Goal: Contribute content: Contribute content

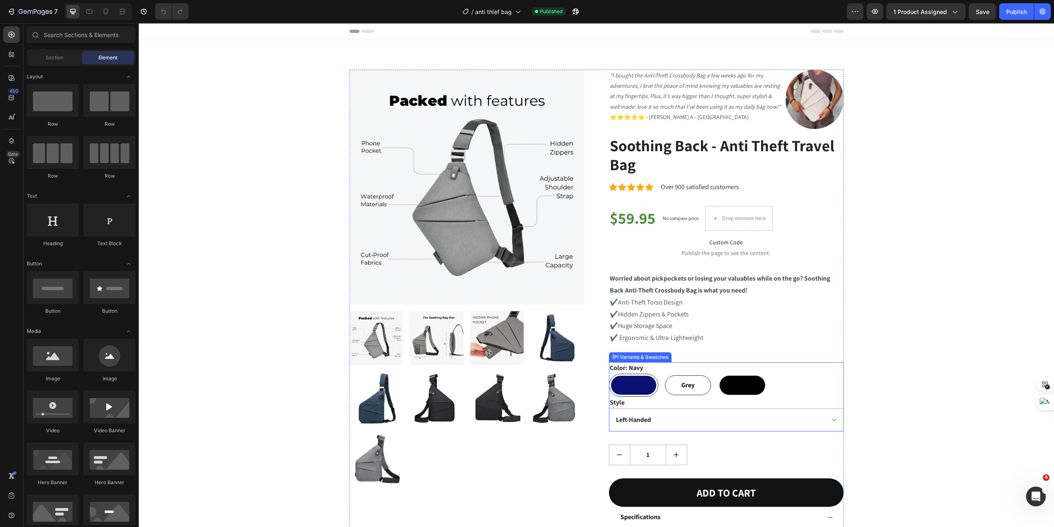
drag, startPoint x: 688, startPoint y: 392, endPoint x: 727, endPoint y: 387, distance: 39.5
click at [688, 392] on div "Grey" at bounding box center [688, 385] width 46 height 20
click at [663, 374] on input "Grey Grey Grey" at bounding box center [663, 373] width 0 height 0
radio input "true"
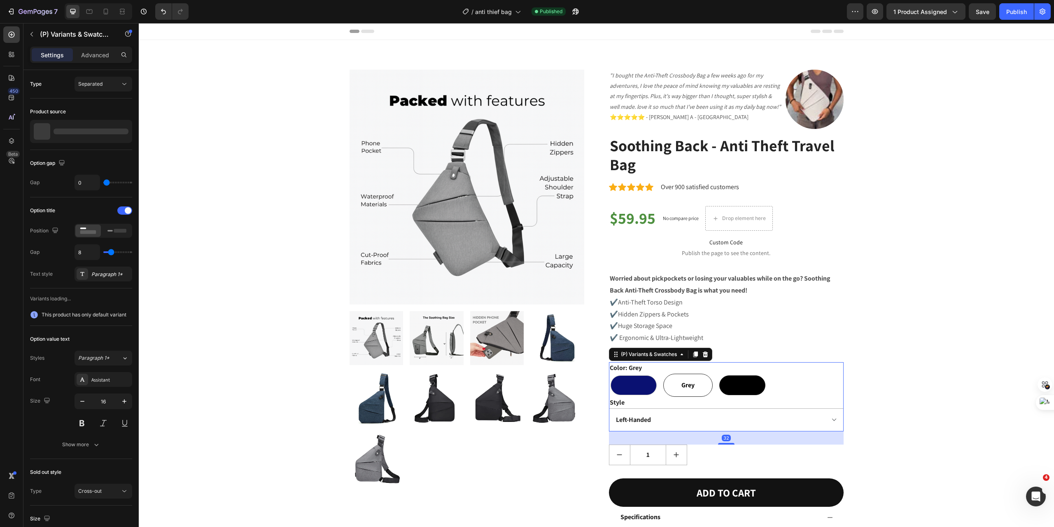
click at [737, 384] on div at bounding box center [742, 385] width 46 height 20
click at [718, 374] on input "Black Black" at bounding box center [717, 373] width 0 height 0
radio input "true"
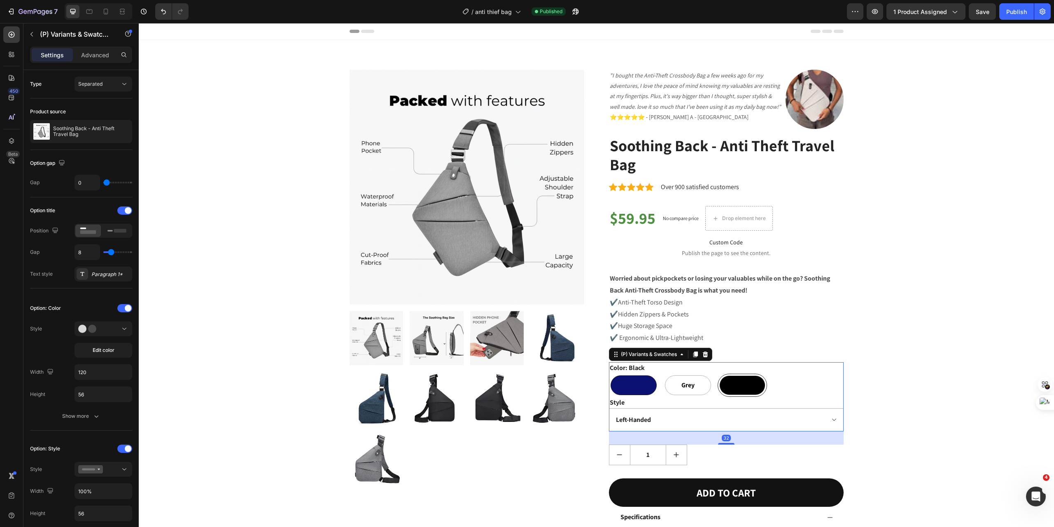
click at [635, 384] on div at bounding box center [634, 385] width 46 height 20
click at [609, 374] on input "Navy Navy" at bounding box center [609, 373] width 0 height 0
radio input "true"
click at [684, 385] on span "Grey" at bounding box center [688, 385] width 16 height 10
click at [663, 374] on input "Grey Grey Grey" at bounding box center [663, 373] width 0 height 0
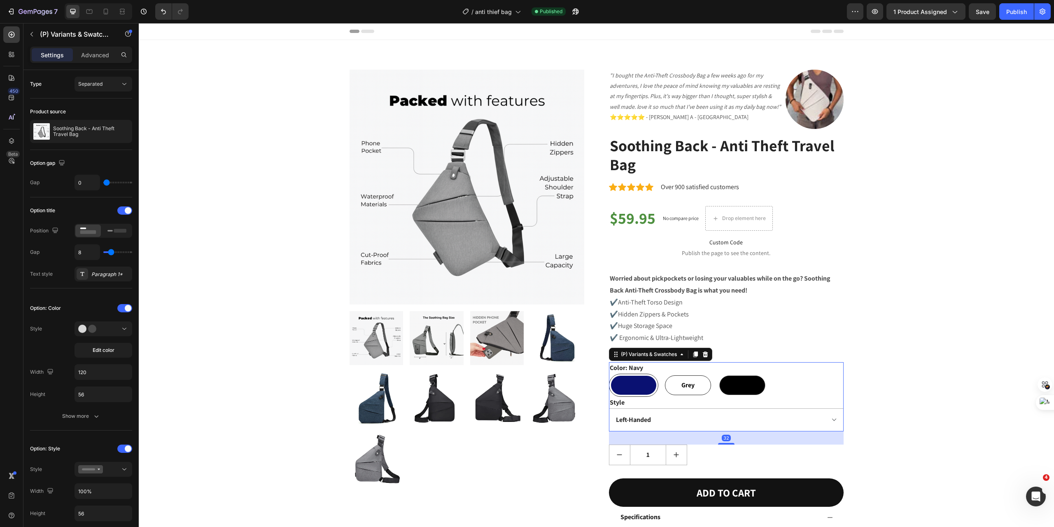
radio input "true"
click at [743, 384] on div at bounding box center [742, 385] width 46 height 20
click at [718, 374] on input "Black Black" at bounding box center [717, 373] width 0 height 0
radio input "true"
click at [828, 418] on select "Left-Handed Right-Handed" at bounding box center [726, 419] width 235 height 23
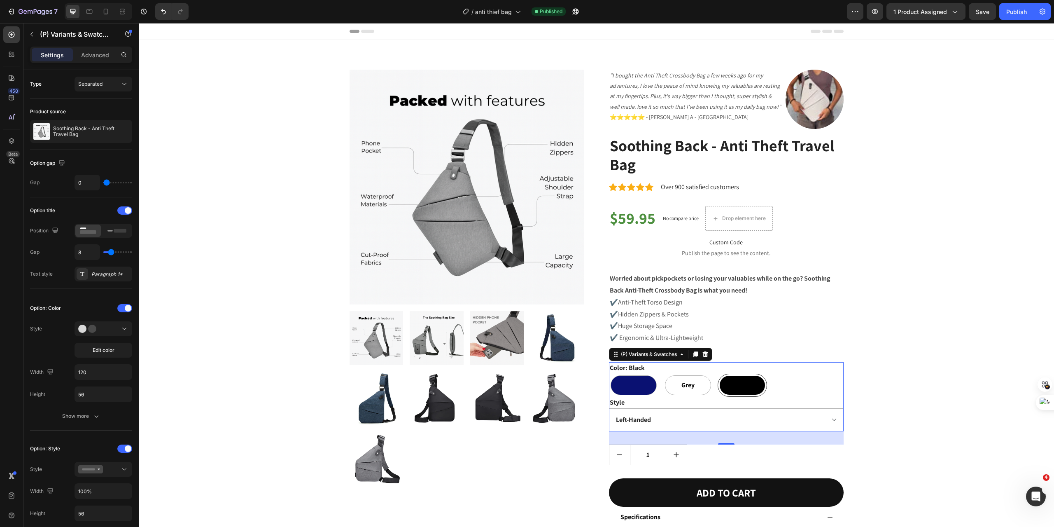
click at [609, 408] on select "Left-Handed Right-Handed" at bounding box center [726, 419] width 235 height 23
click at [825, 419] on select "Left-Handed Right-Handed" at bounding box center [726, 419] width 235 height 23
click at [609, 408] on select "Left-Handed Right-Handed" at bounding box center [726, 419] width 235 height 23
select select "Right-Handed"
click at [961, 391] on div "Product Images "I bought the Anti-Theft Crossbody Bag a few weeks ago for my ad…" at bounding box center [596, 361] width 903 height 583
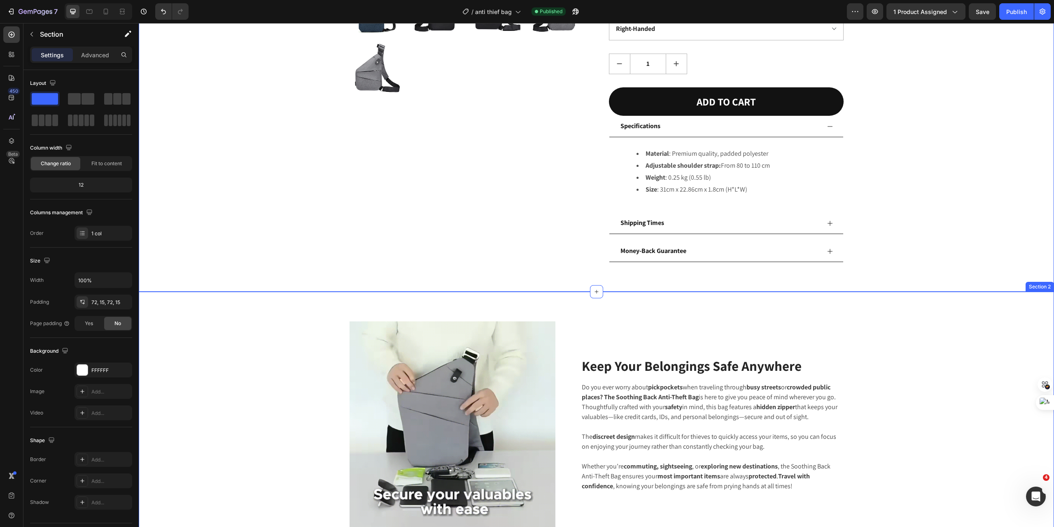
scroll to position [412, 0]
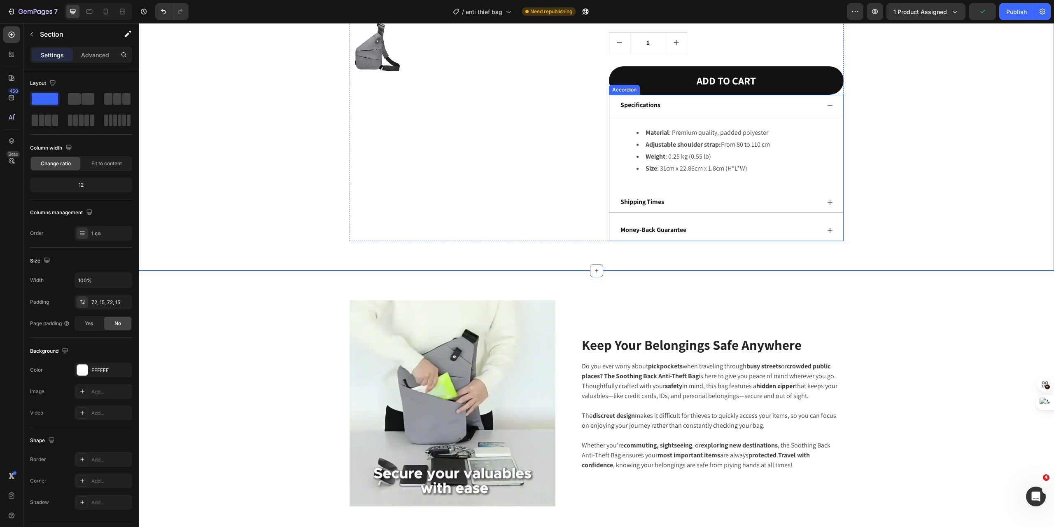
click at [831, 107] on div "Specifications" at bounding box center [727, 105] width 234 height 21
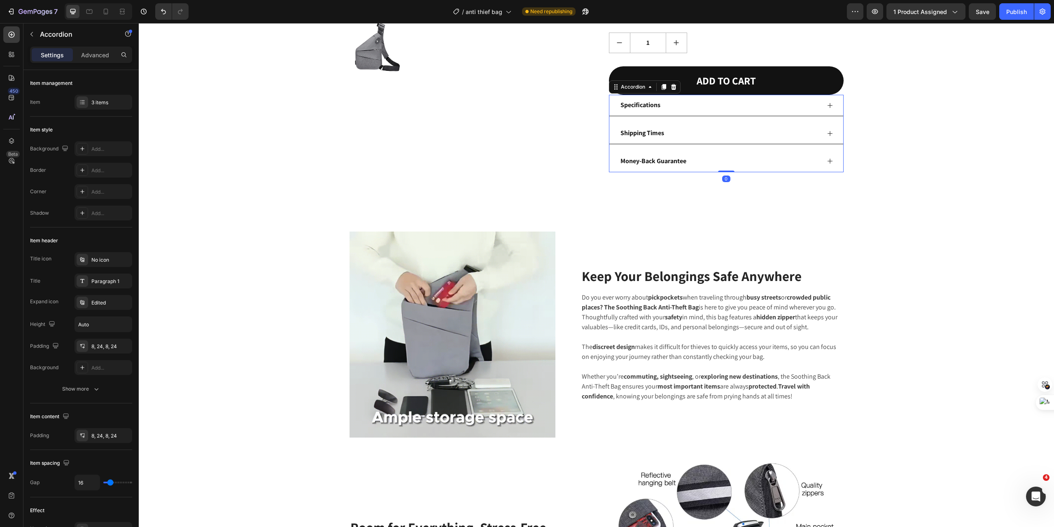
click at [831, 107] on div "Specifications" at bounding box center [727, 105] width 234 height 21
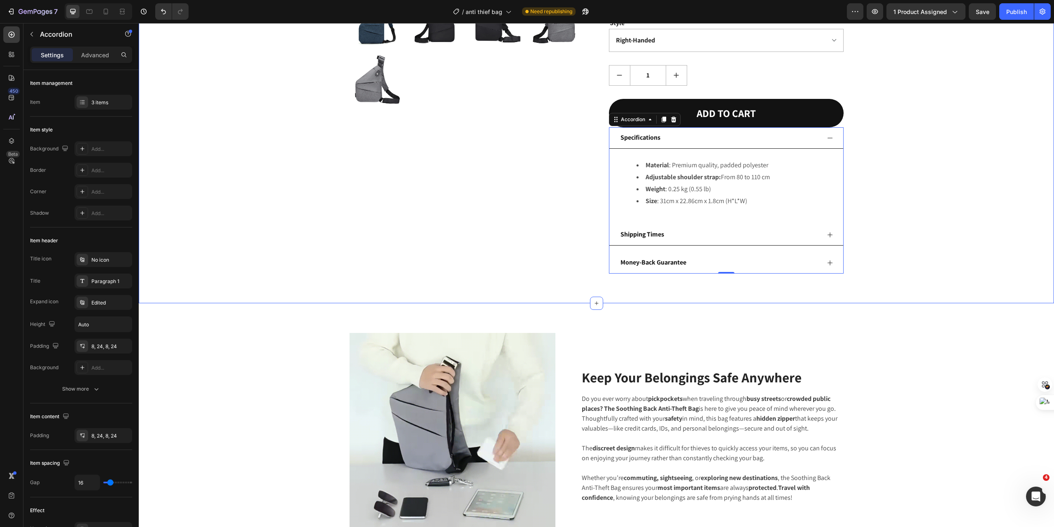
scroll to position [275, 0]
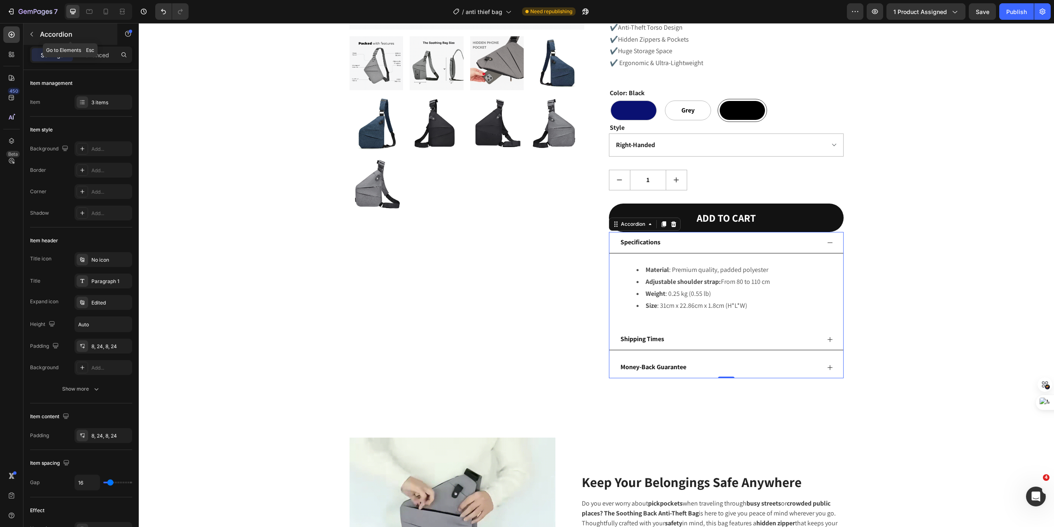
click at [32, 35] on icon "button" at bounding box center [31, 34] width 7 height 7
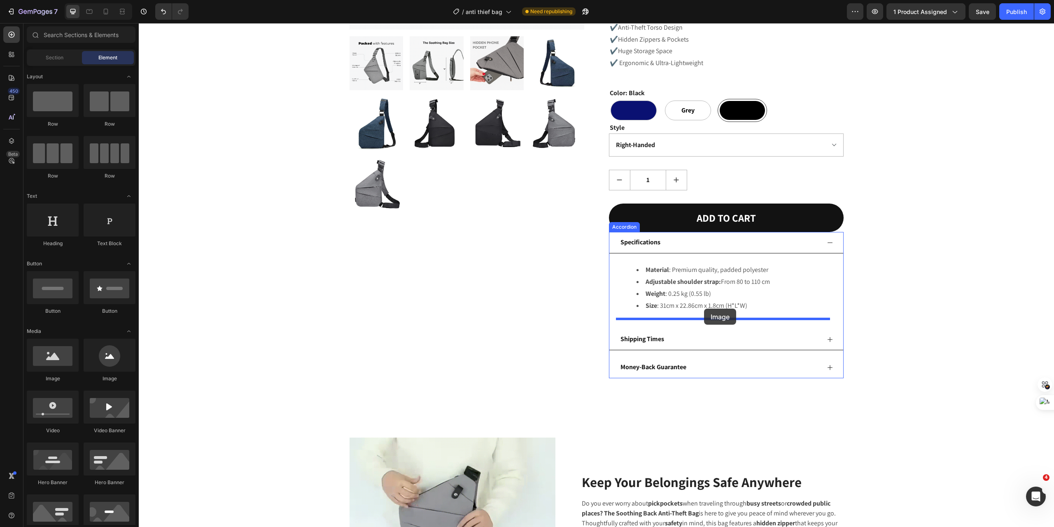
drag, startPoint x: 204, startPoint y: 376, endPoint x: 704, endPoint y: 308, distance: 504.5
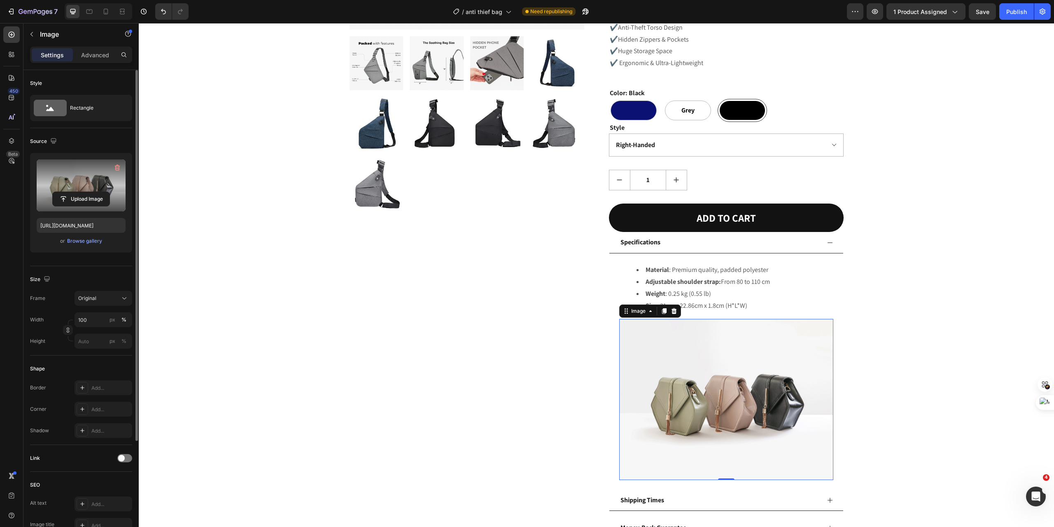
click at [79, 186] on label at bounding box center [81, 185] width 89 height 52
click at [79, 192] on input "file" at bounding box center [81, 199] width 57 height 14
type input "[URL][DOMAIN_NAME]"
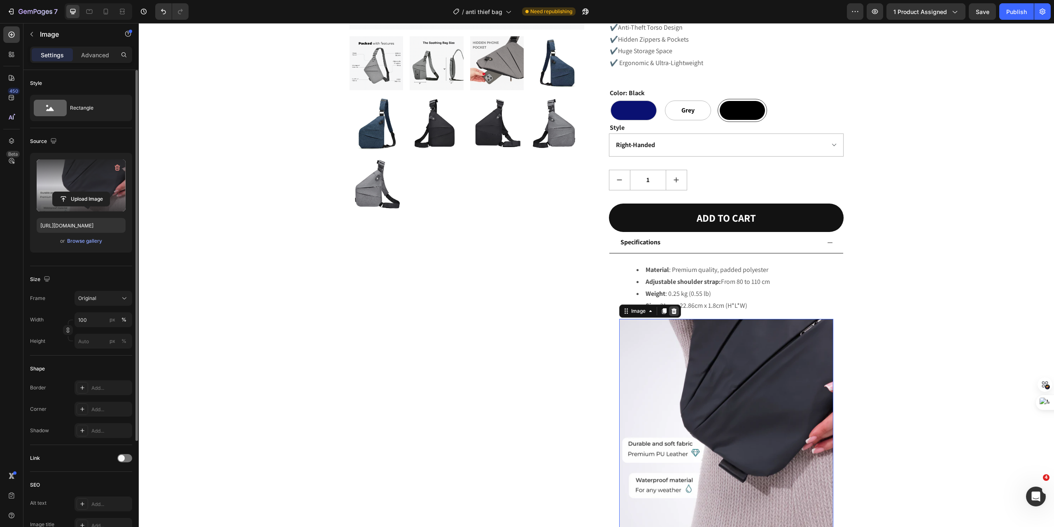
click at [671, 311] on icon at bounding box center [673, 311] width 5 height 6
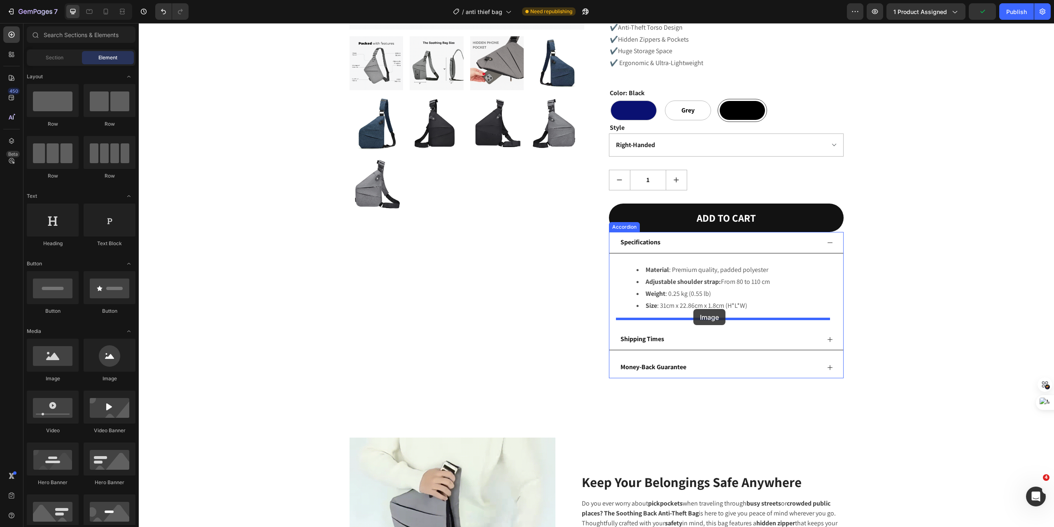
drag, startPoint x: 190, startPoint y: 381, endPoint x: 694, endPoint y: 309, distance: 508.7
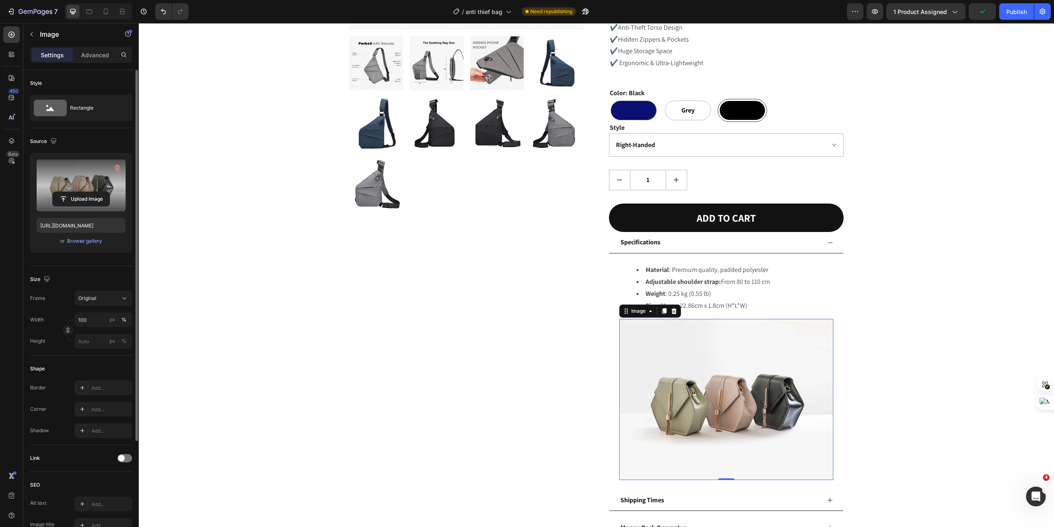
click at [78, 187] on label at bounding box center [81, 185] width 89 height 52
click at [78, 192] on input "file" at bounding box center [81, 199] width 57 height 14
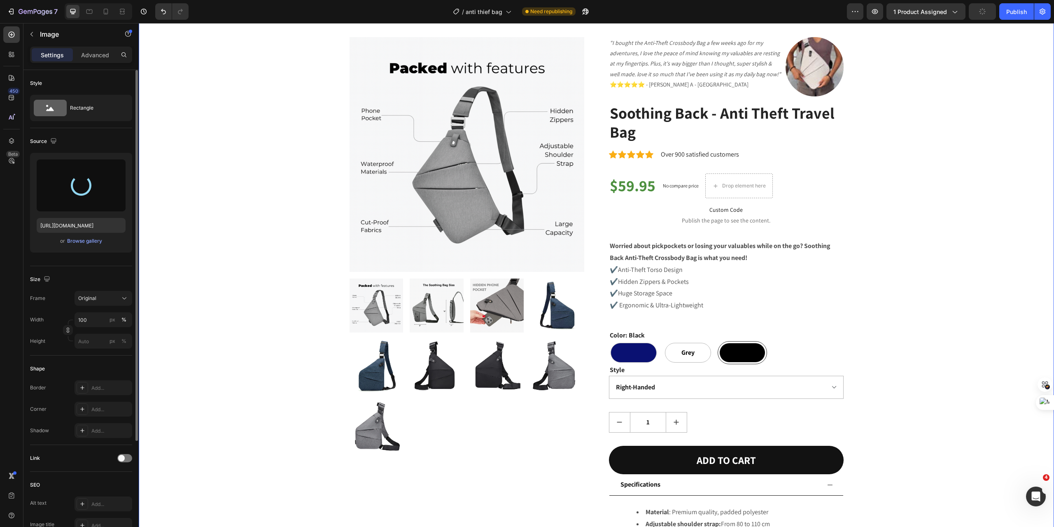
scroll to position [0, 0]
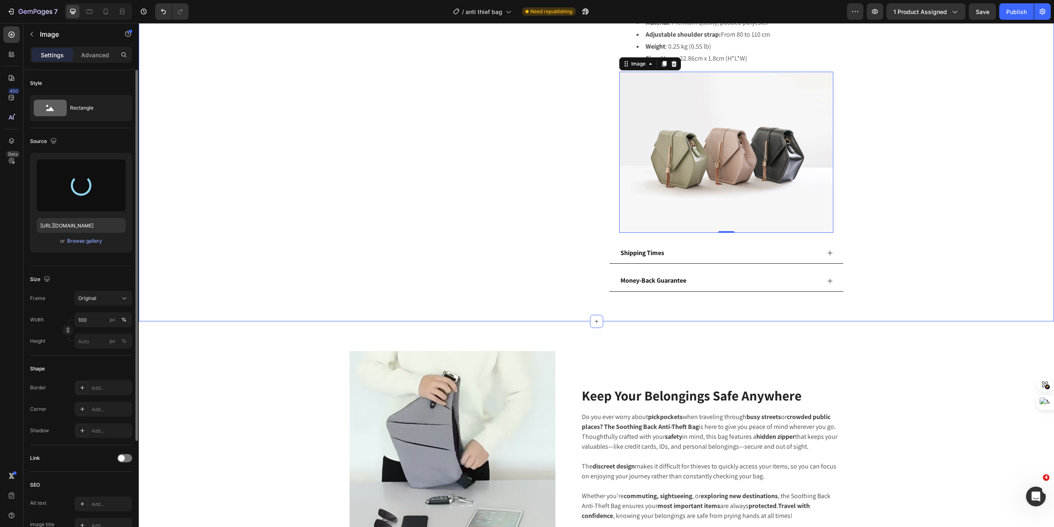
type input "[URL][DOMAIN_NAME]"
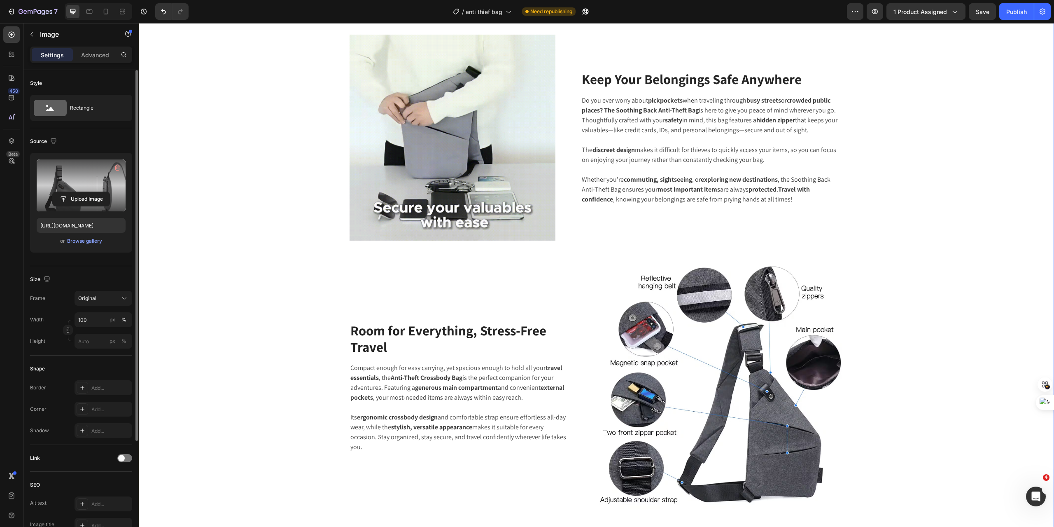
select select "Right-Handed"
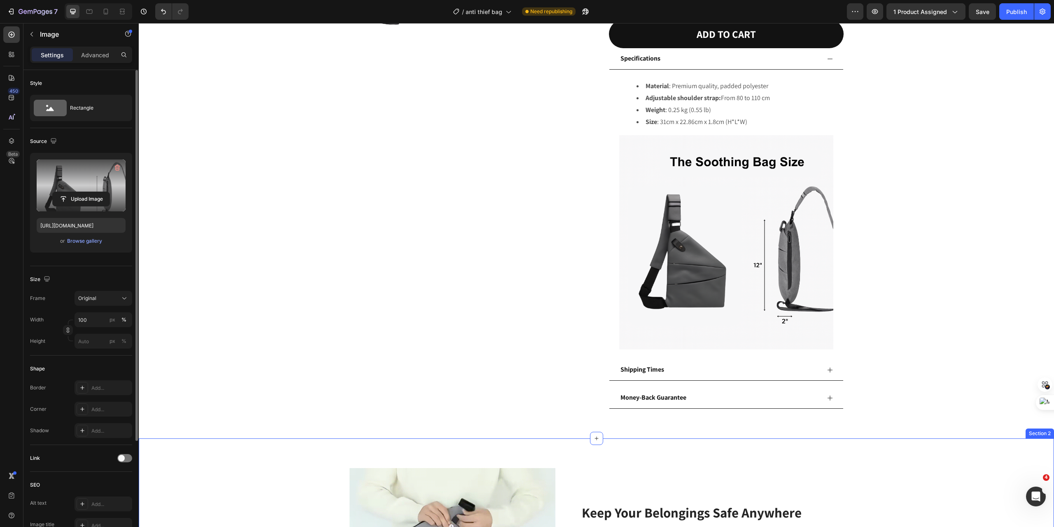
scroll to position [412, 0]
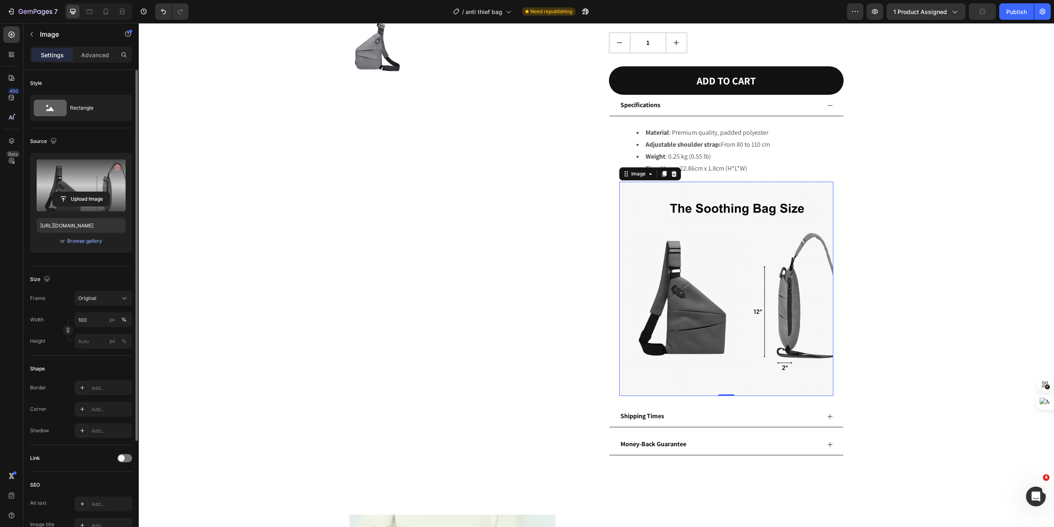
click at [692, 328] on img at bounding box center [726, 289] width 214 height 214
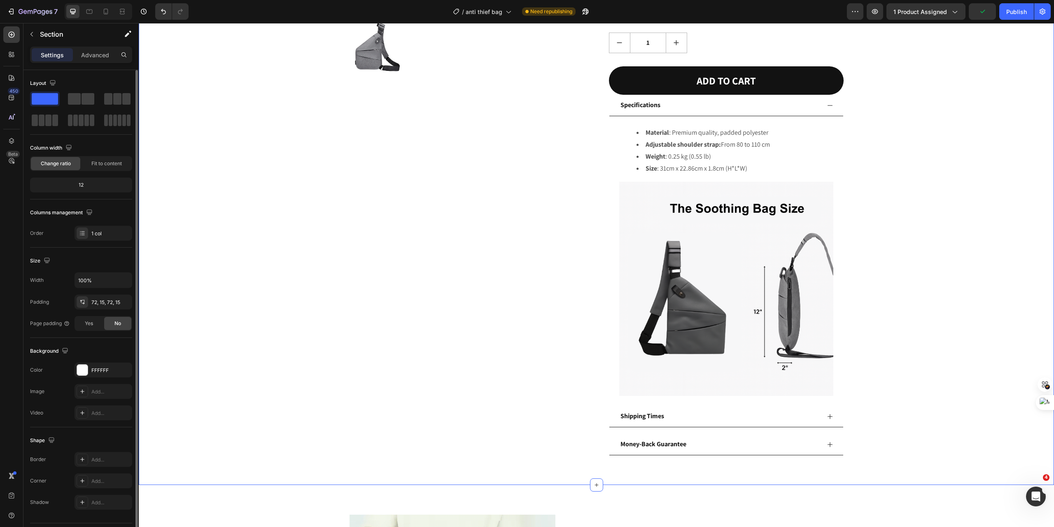
click at [906, 262] on div "Product Images "I bought the Anti-Theft Crossbody Bag a few weeks ago for my ad…" at bounding box center [596, 56] width 903 height 797
click at [704, 280] on img at bounding box center [726, 289] width 214 height 214
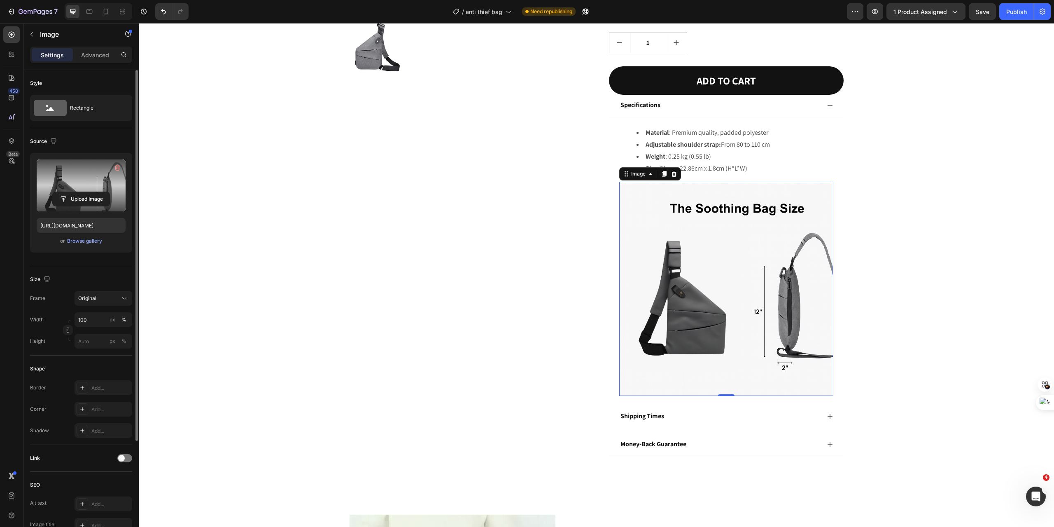
click at [59, 187] on label at bounding box center [81, 185] width 89 height 52
click at [59, 192] on input "file" at bounding box center [81, 199] width 57 height 14
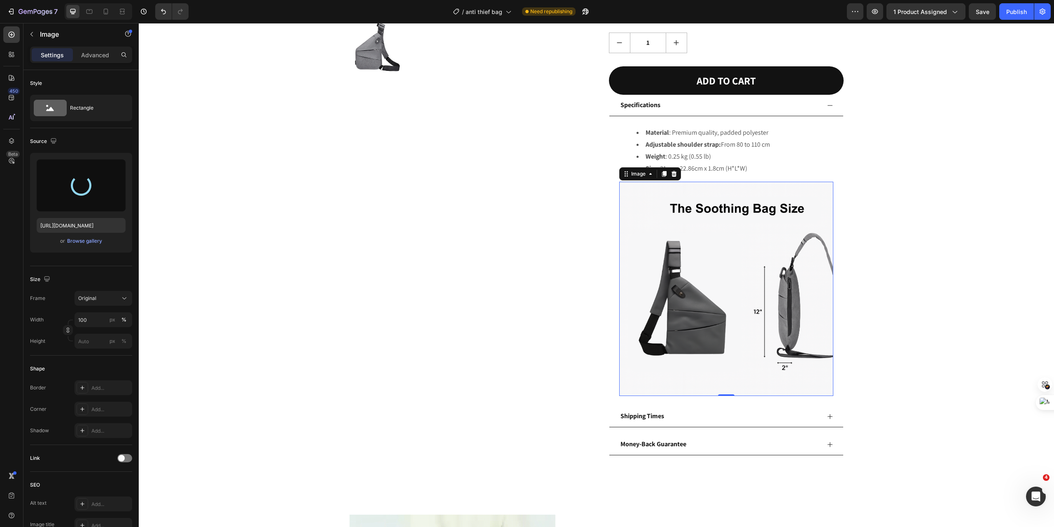
type input "[URL][DOMAIN_NAME]"
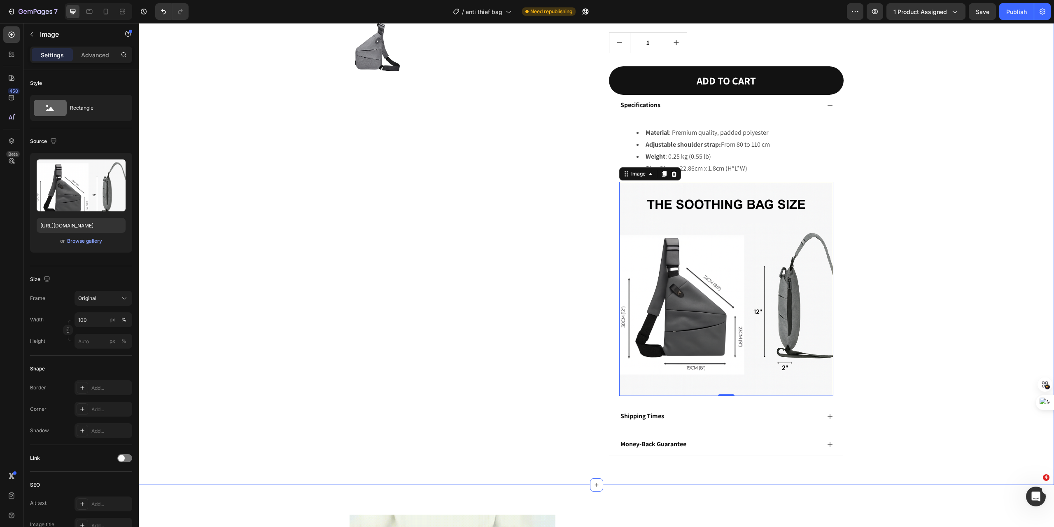
click at [971, 165] on div "Product Images "I bought the Anti-Theft Crossbody Bag a few weeks ago for my ad…" at bounding box center [596, 56] width 903 height 797
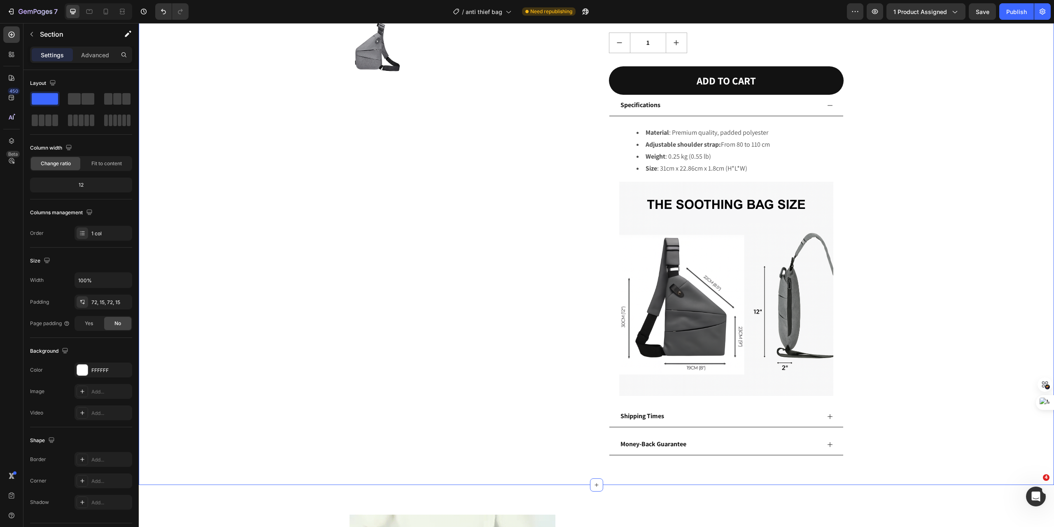
click at [961, 178] on div "Product Images "I bought the Anti-Theft Crossbody Bag a few weeks ago for my ad…" at bounding box center [596, 56] width 903 height 797
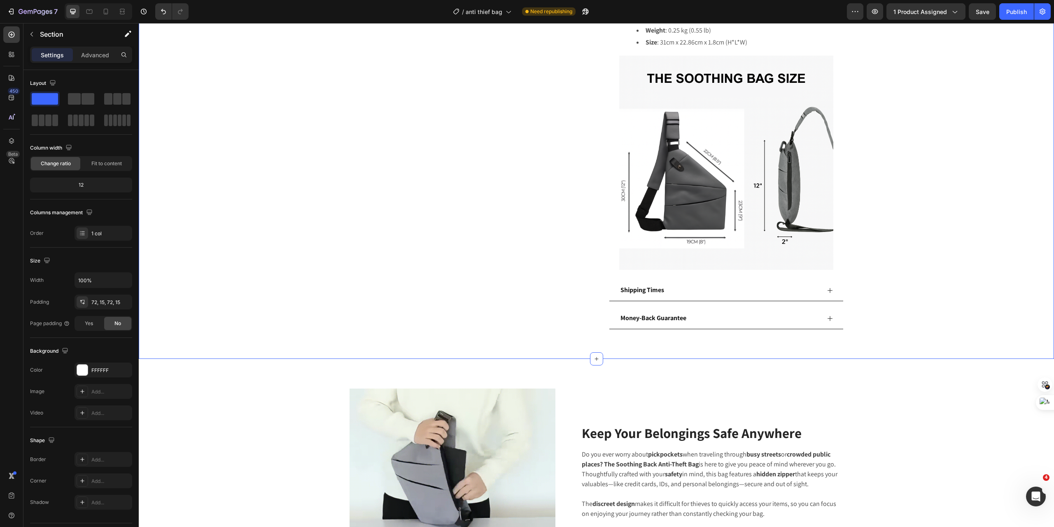
scroll to position [549, 0]
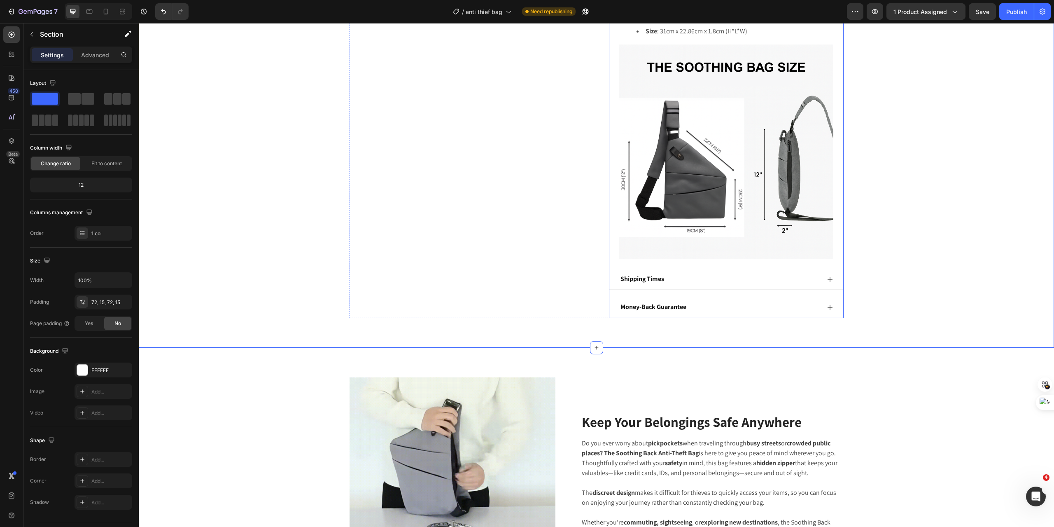
click at [827, 276] on icon at bounding box center [830, 279] width 7 height 7
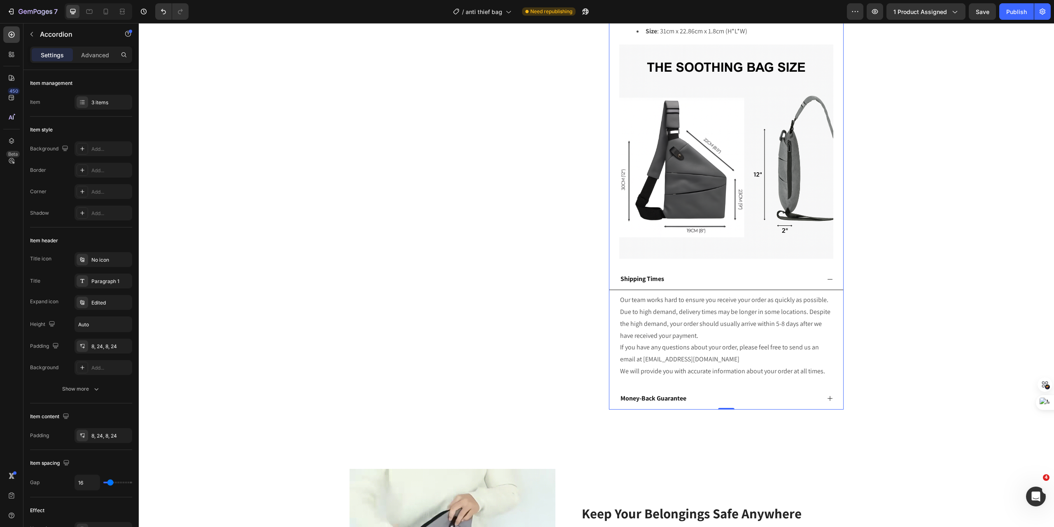
click at [827, 276] on icon at bounding box center [830, 279] width 7 height 7
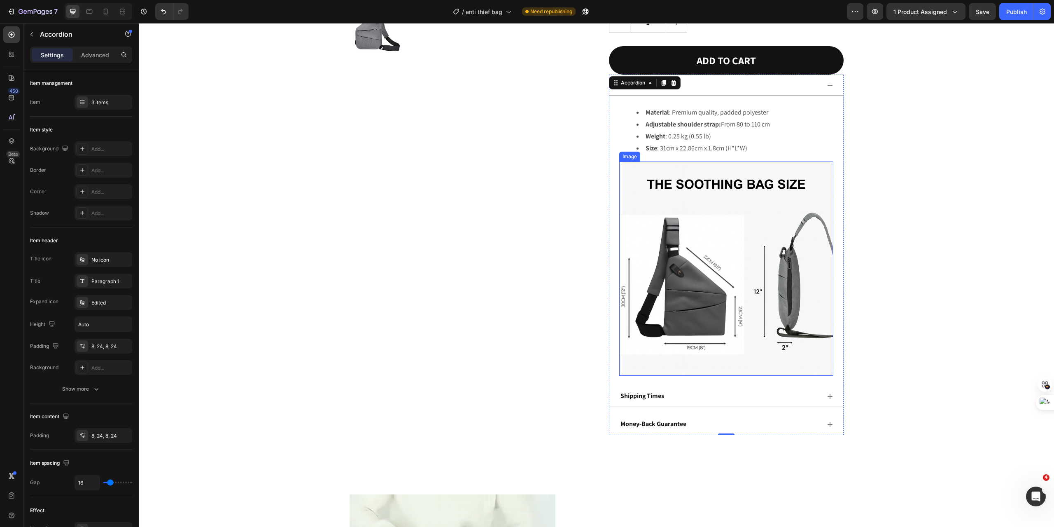
scroll to position [412, 0]
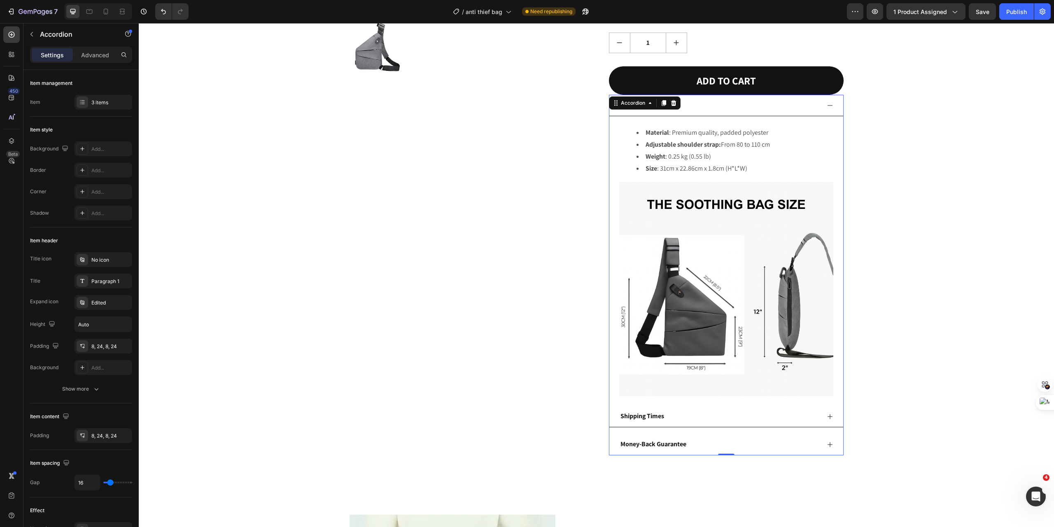
click at [827, 107] on icon at bounding box center [830, 105] width 7 height 7
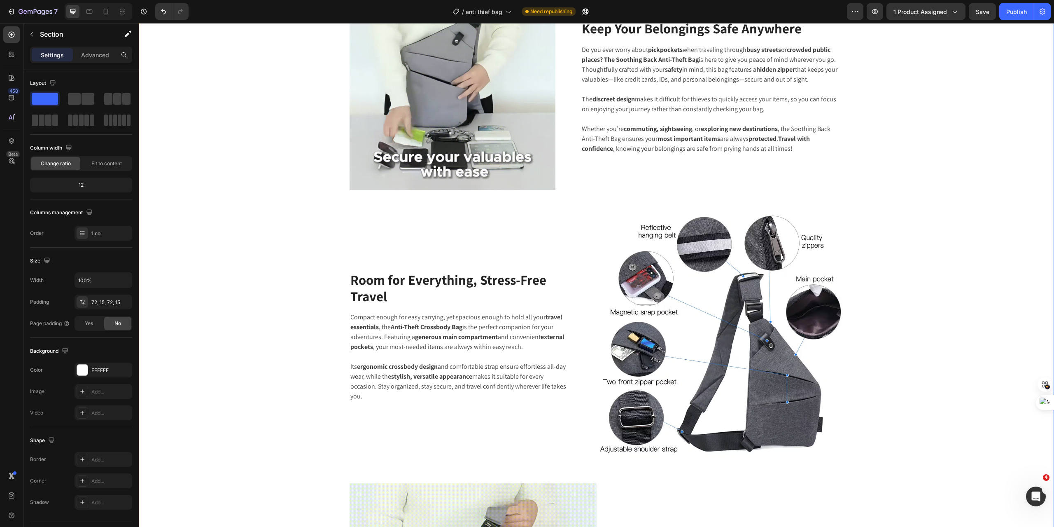
scroll to position [659, 0]
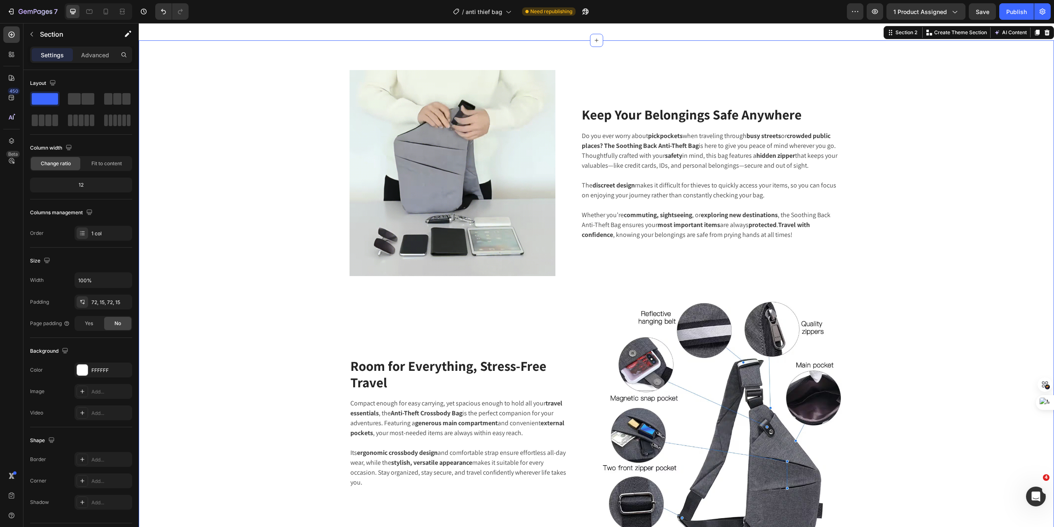
select select "Right-Handed"
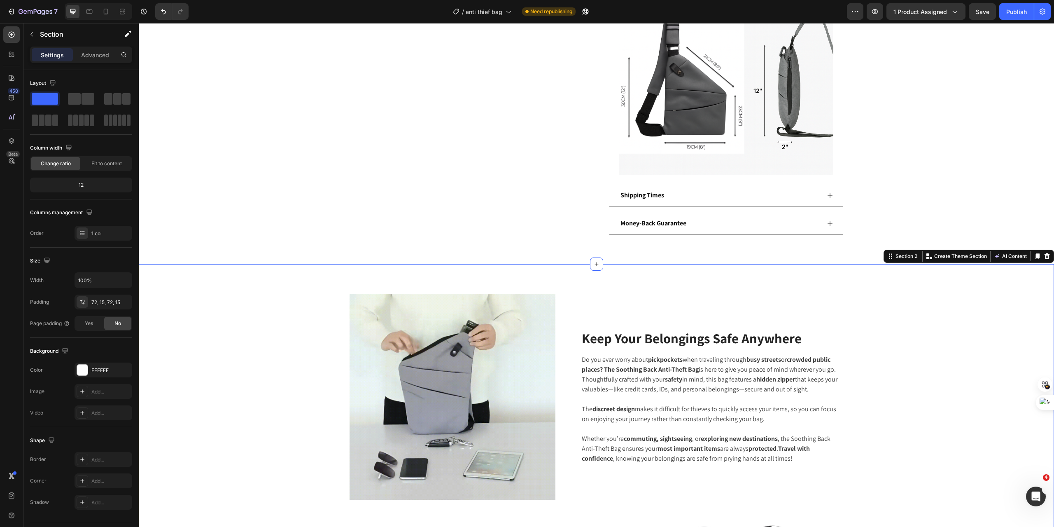
scroll to position [687, 0]
